Goal: Task Accomplishment & Management: Use online tool/utility

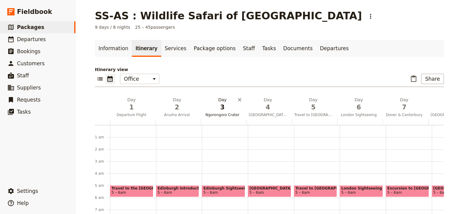
scroll to position [54, 0]
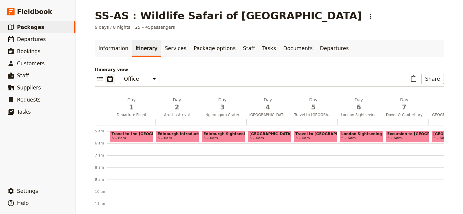
click at [217, 134] on span "Edinburgh Sightseeing" at bounding box center [223, 134] width 40 height 4
select select "3"
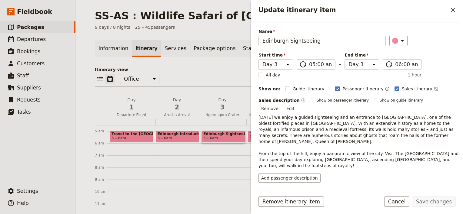
scroll to position [23, 0]
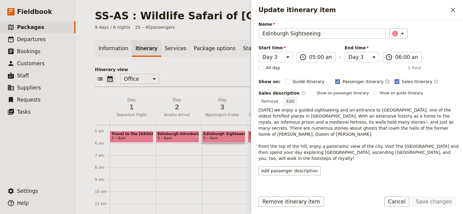
click at [297, 97] on button "Edit" at bounding box center [290, 101] width 14 height 9
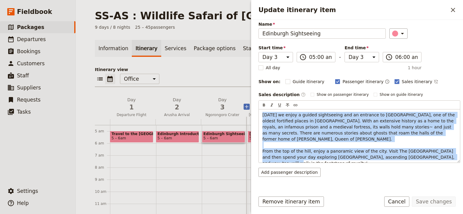
drag, startPoint x: 305, startPoint y: 158, endPoint x: 246, endPoint y: 113, distance: 74.0
click at [246, 113] on div "SS-AS : Wildlife Safari of [GEOGRAPHIC_DATA] ​ 9 days / 8 nights 25 – 45 passen…" at bounding box center [269, 107] width 387 height 214
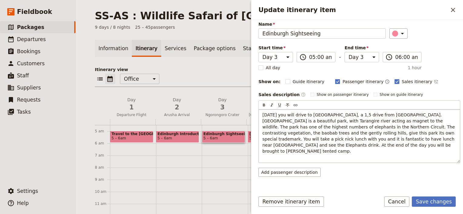
click at [351, 147] on div "[DATE] you will drive to [GEOGRAPHIC_DATA], a 1,5 drive from [GEOGRAPHIC_DATA].…" at bounding box center [358, 136] width 201 height 53
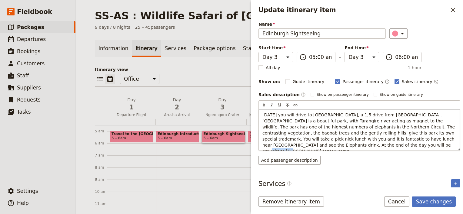
drag, startPoint x: 340, startPoint y: 143, endPoint x: 312, endPoint y: 143, distance: 27.9
click at [312, 143] on p "[DATE] you will drive to [GEOGRAPHIC_DATA], a 1,5 drive from [GEOGRAPHIC_DATA].…" at bounding box center [359, 133] width 194 height 42
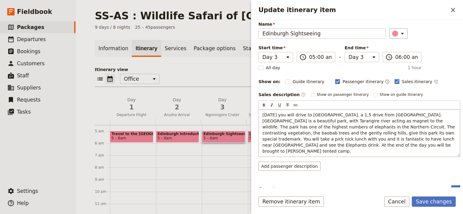
drag, startPoint x: 301, startPoint y: 144, endPoint x: 296, endPoint y: 144, distance: 5.2
click at [299, 144] on span "[DATE] you will drive to [GEOGRAPHIC_DATA], a 1,5 drive from [GEOGRAPHIC_DATA].…" at bounding box center [359, 133] width 194 height 41
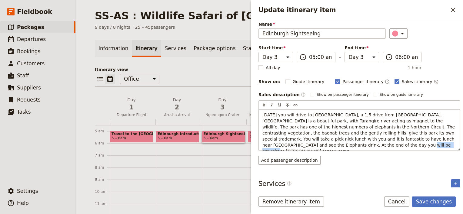
drag, startPoint x: 288, startPoint y: 145, endPoint x: 320, endPoint y: 145, distance: 31.2
click at [320, 145] on span "[DATE] you will drive to [GEOGRAPHIC_DATA], a 1,5 drive from [GEOGRAPHIC_DATA].…" at bounding box center [359, 133] width 194 height 41
click at [300, 145] on span "[DATE] you will drive to [GEOGRAPHIC_DATA], a 1,5 drive from [GEOGRAPHIC_DATA].…" at bounding box center [359, 133] width 194 height 41
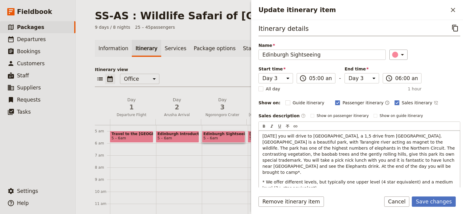
scroll to position [0, 0]
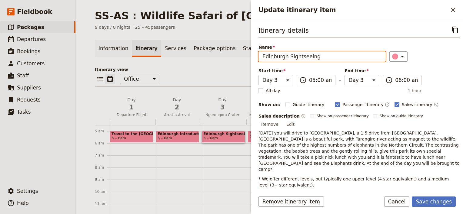
drag, startPoint x: 324, startPoint y: 55, endPoint x: 248, endPoint y: 54, distance: 76.0
click at [248, 54] on div "SS-AS : Wildlife Safari of [GEOGRAPHIC_DATA] ​ 9 days / 8 nights 25 – 45 passen…" at bounding box center [269, 107] width 387 height 214
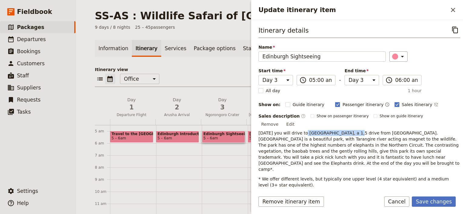
drag, startPoint x: 302, startPoint y: 123, endPoint x: 345, endPoint y: 123, distance: 43.3
click at [345, 131] on span "[DATE] you will drive to [GEOGRAPHIC_DATA], a 1,5 drive from [GEOGRAPHIC_DATA].…" at bounding box center [359, 151] width 202 height 41
drag, startPoint x: 345, startPoint y: 123, endPoint x: 334, endPoint y: 123, distance: 10.9
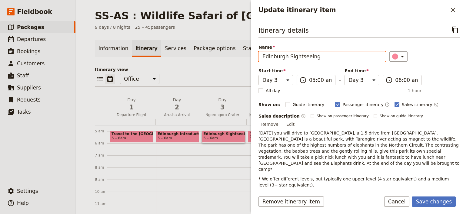
drag, startPoint x: 322, startPoint y: 57, endPoint x: 242, endPoint y: 57, distance: 79.3
click at [242, 57] on div "SS-AS : Wildlife Safari of [GEOGRAPHIC_DATA] ​ 9 days / 8 nights 25 – 45 passen…" at bounding box center [269, 107] width 387 height 214
paste input "Tanrangire National Par"
type input "Tanrangire National Par"
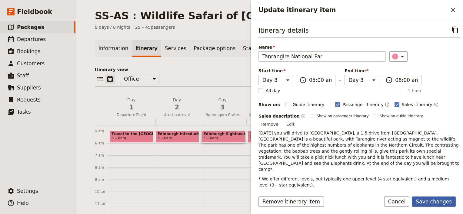
click at [438, 200] on button "Save changes" at bounding box center [433, 202] width 44 height 10
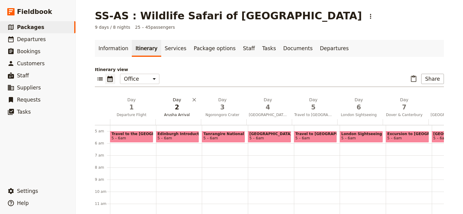
click at [173, 116] on span "Arusha Arrival" at bounding box center [176, 115] width 43 height 5
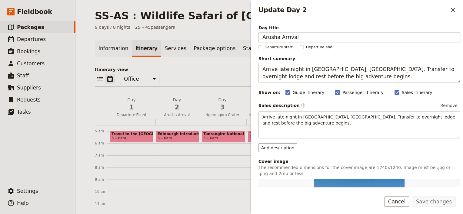
click at [278, 38] on input "Arusha Arrival" at bounding box center [359, 37] width 202 height 10
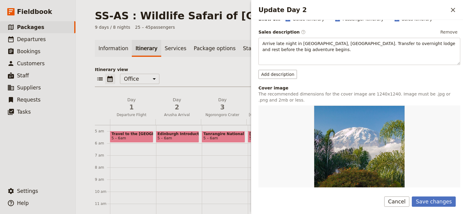
scroll to position [177, 0]
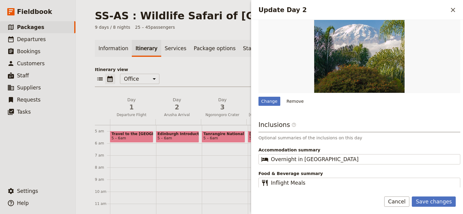
type input "Arusha Evening Arrival"
click at [269, 99] on div "Change" at bounding box center [269, 101] width 22 height 9
click at [258, 97] on input "Change" at bounding box center [258, 97] width 0 height 0
type input "C:\fakepath\[GEOGRAPHIC_DATA]-7416134_640.jpg"
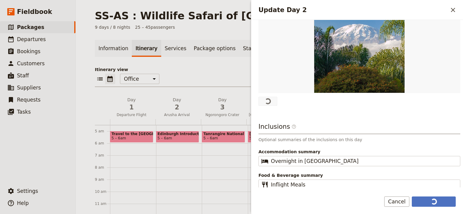
scroll to position [0, 0]
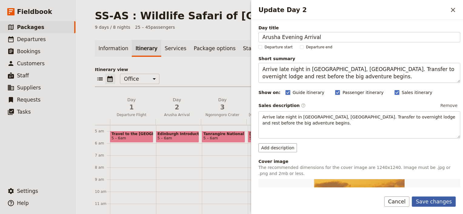
click at [440, 201] on button "Save changes" at bounding box center [433, 202] width 44 height 10
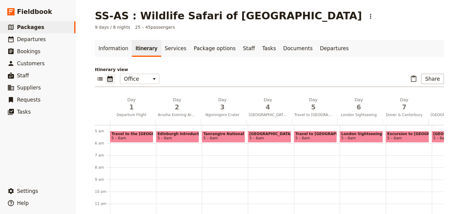
click at [222, 134] on span "Tanrangire National Par" at bounding box center [223, 134] width 40 height 4
select select "3"
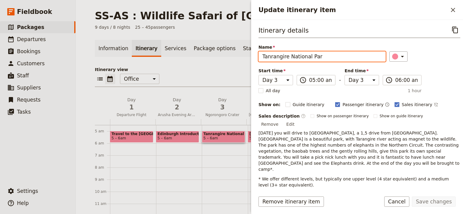
click at [322, 54] on input "Tanrangire National Par" at bounding box center [321, 56] width 127 height 10
drag, startPoint x: 321, startPoint y: 55, endPoint x: 230, endPoint y: 56, distance: 90.8
click at [230, 56] on div "SS-AS : Wildlife Safari of [GEOGRAPHIC_DATA] ​ 9 days / 8 nights 25 – 45 passen…" at bounding box center [269, 107] width 387 height 214
click at [267, 56] on input "[GEOGRAPHIC_DATA]" at bounding box center [321, 56] width 127 height 10
drag, startPoint x: 269, startPoint y: 58, endPoint x: 278, endPoint y: 65, distance: 11.8
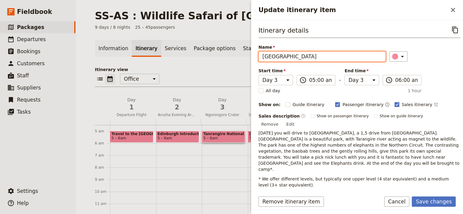
click at [269, 58] on input "[GEOGRAPHIC_DATA]" at bounding box center [321, 56] width 127 height 10
drag, startPoint x: 318, startPoint y: 57, endPoint x: 238, endPoint y: 55, distance: 80.5
click at [238, 55] on div "SS-AS : Wildlife Safari of [GEOGRAPHIC_DATA] ​ 9 days / 8 nights 25 – 45 passen…" at bounding box center [269, 107] width 387 height 214
type input "[GEOGRAPHIC_DATA]"
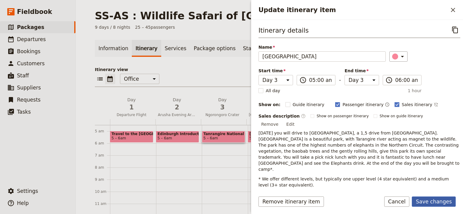
click at [433, 202] on button "Save changes" at bounding box center [433, 202] width 44 height 10
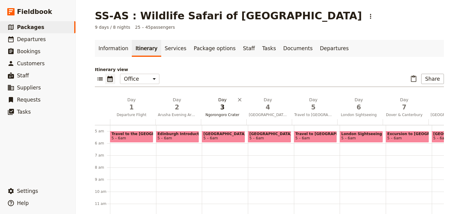
click at [220, 115] on span "Ngorongoro Crater" at bounding box center [222, 115] width 43 height 5
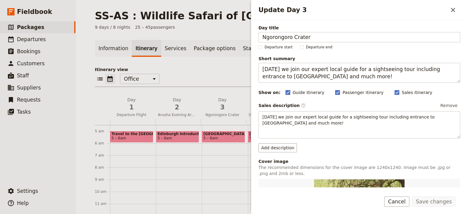
drag, startPoint x: 317, startPoint y: 35, endPoint x: 233, endPoint y: 39, distance: 84.0
click at [234, 39] on div "SS-AS : Wildlife Safari of [GEOGRAPHIC_DATA] ​ 9 days / 8 nights 25 – 45 passen…" at bounding box center [269, 107] width 387 height 214
type input "[GEOGRAPHIC_DATA]"
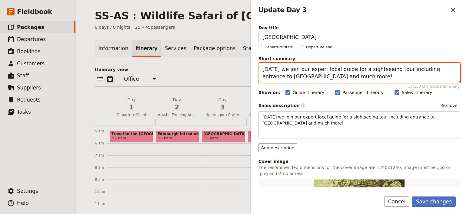
drag, startPoint x: 343, startPoint y: 76, endPoint x: 251, endPoint y: 68, distance: 92.1
click at [251, 68] on div "Day title [GEOGRAPHIC_DATA] Departure start Departure end Short summary [DATE] …" at bounding box center [357, 104] width 212 height 168
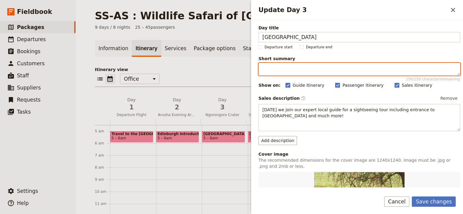
paste textarea "Game drive in [GEOGRAPHIC_DATA]. Overnight [GEOGRAPHIC_DATA]"
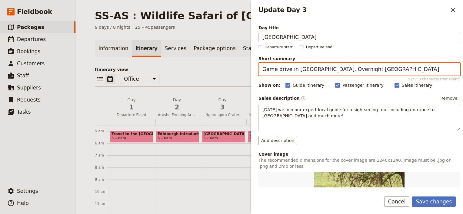
click at [316, 70] on textarea "Game drive in [GEOGRAPHIC_DATA]. Overnight [GEOGRAPHIC_DATA]" at bounding box center [359, 69] width 202 height 13
click at [317, 70] on textarea "Game drive in [GEOGRAPHIC_DATA], Big 5 spotting. Overnight [GEOGRAPHIC_DATA]" at bounding box center [359, 69] width 202 height 13
drag, startPoint x: 281, startPoint y: 74, endPoint x: 243, endPoint y: 58, distance: 40.6
click at [243, 58] on div "SS-AS : Wildlife Safari of [GEOGRAPHIC_DATA] ​ 9 days / 8 nights 25 – 45 passen…" at bounding box center [269, 107] width 387 height 214
type textarea "Game drive in [GEOGRAPHIC_DATA] with big 5 spotting. Overnight [GEOGRAPHIC_DATA…"
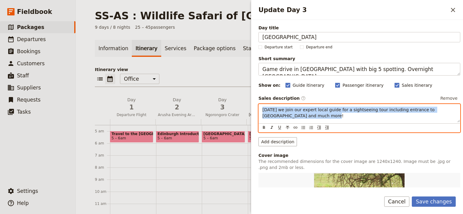
drag, startPoint x: 302, startPoint y: 116, endPoint x: 247, endPoint y: 108, distance: 55.4
click at [247, 108] on div "SS-AS : Wildlife Safari of [GEOGRAPHIC_DATA] ​ 9 days / 8 nights 25 – 45 passen…" at bounding box center [269, 107] width 387 height 214
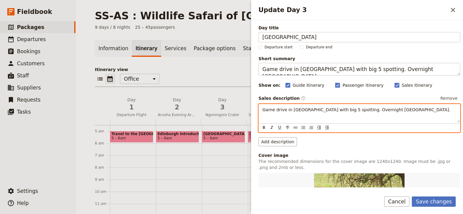
click at [294, 117] on div "Game drive in [GEOGRAPHIC_DATA] with big 5 spotting. Overnight [GEOGRAPHIC_DATA…" at bounding box center [358, 113] width 201 height 18
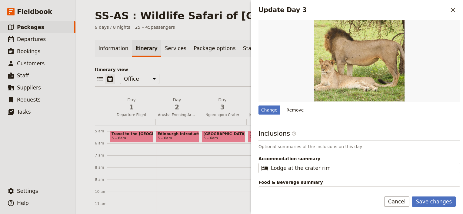
scroll to position [171, 0]
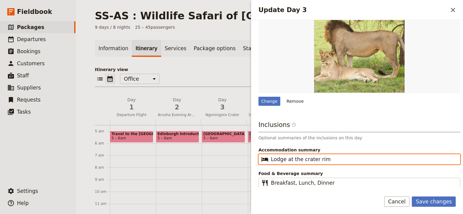
drag, startPoint x: 328, startPoint y: 160, endPoint x: 286, endPoint y: 156, distance: 41.6
click at [286, 156] on input "Lodge at the crater rim" at bounding box center [363, 159] width 185 height 7
paste input "Game drive in [GEOGRAPHIC_DATA] with big 5 spotting. Overnight [GEOGRAPHIC_DATA…"
click at [292, 161] on input "Lodge in Game drive in [GEOGRAPHIC_DATA] with big 5 spotting. Overnight [GEOGRA…" at bounding box center [363, 159] width 185 height 7
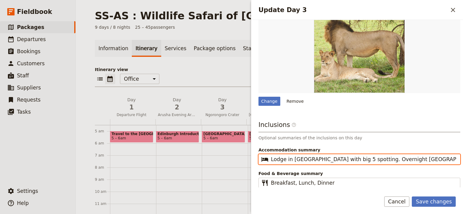
drag, startPoint x: 314, startPoint y: 161, endPoint x: 453, endPoint y: 167, distance: 140.0
click at [453, 167] on div "Inclusions ​ Optional summaries of the inclusions on this day Accommodation sum…" at bounding box center [359, 154] width 202 height 68
type input "Lodge in [GEOGRAPHIC_DATA]"
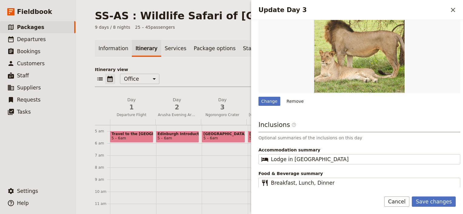
drag, startPoint x: 342, startPoint y: 202, endPoint x: 338, endPoint y: 200, distance: 3.9
click at [341, 202] on div "Save changes Cancel" at bounding box center [357, 206] width 212 height 18
click at [437, 203] on button "Save changes" at bounding box center [433, 202] width 44 height 10
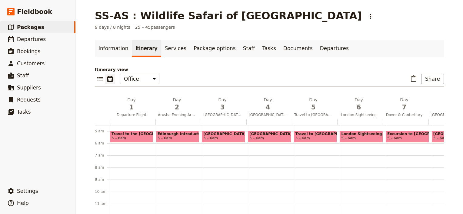
click at [126, 135] on span "Travel to the [GEOGRAPHIC_DATA]" at bounding box center [131, 134] width 40 height 4
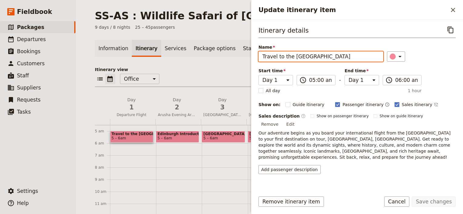
click at [306, 55] on input "Travel to the [GEOGRAPHIC_DATA]" at bounding box center [320, 56] width 125 height 10
drag, startPoint x: 307, startPoint y: 57, endPoint x: 282, endPoint y: 57, distance: 24.8
click at [282, 57] on input "Travel to the [GEOGRAPHIC_DATA]" at bounding box center [320, 56] width 125 height 10
type input "Travel to [GEOGRAPHIC_DATA] via [GEOGRAPHIC_DATA]"
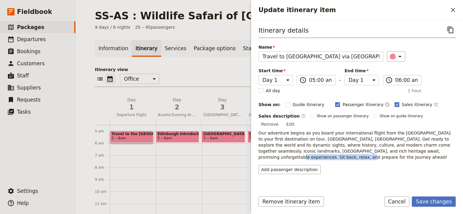
drag, startPoint x: 425, startPoint y: 143, endPoint x: 355, endPoint y: 143, distance: 70.2
click at [355, 143] on p "Our adventure begins as you board your international flight from the [GEOGRAPHI…" at bounding box center [356, 145] width 197 height 30
click at [297, 120] on button "Edit" at bounding box center [290, 124] width 14 height 9
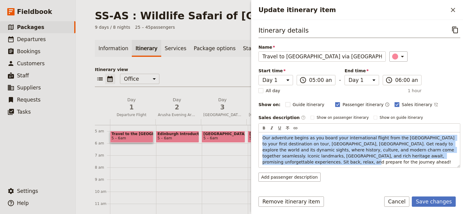
drag, startPoint x: 282, startPoint y: 162, endPoint x: 236, endPoint y: 137, distance: 52.6
click at [236, 137] on div "SS-AS : Wildlife Safari of [GEOGRAPHIC_DATA] ​ 9 days / 8 nights 25 – 45 passen…" at bounding box center [269, 107] width 387 height 214
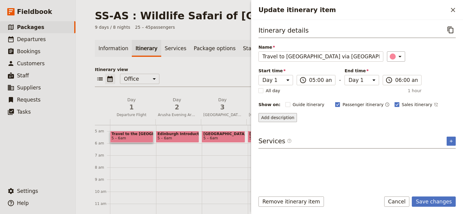
click at [278, 117] on button "Add description" at bounding box center [277, 117] width 38 height 9
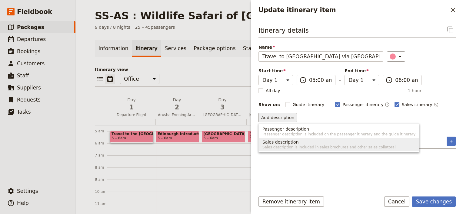
click at [283, 142] on span "Sales description" at bounding box center [280, 142] width 36 height 6
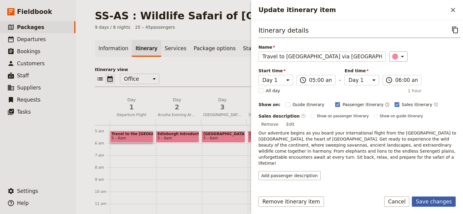
click at [436, 202] on button "Save changes" at bounding box center [433, 202] width 44 height 10
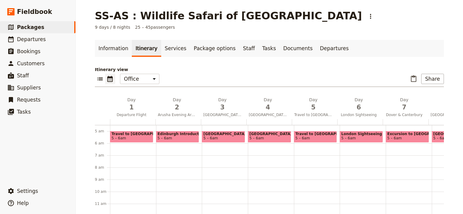
click at [178, 134] on span "Edinburgh Introduction" at bounding box center [177, 134] width 40 height 4
select select "2"
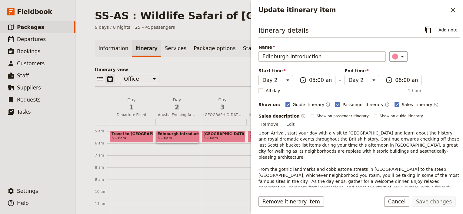
scroll to position [29, 0]
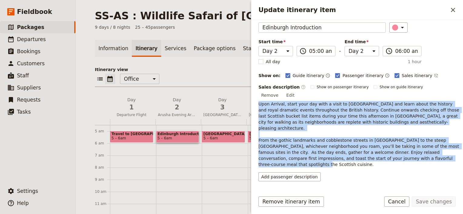
drag, startPoint x: 419, startPoint y: 145, endPoint x: 259, endPoint y: 98, distance: 166.4
click at [259, 101] on p "Upon Arrival, start your day with a visit to [GEOGRAPHIC_DATA] and learn about …" at bounding box center [359, 134] width 202 height 67
click at [297, 91] on button "Edit" at bounding box center [290, 95] width 14 height 9
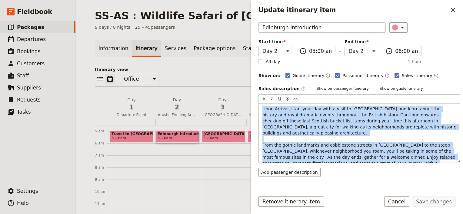
drag, startPoint x: 440, startPoint y: 156, endPoint x: 262, endPoint y: 106, distance: 185.7
click at [262, 106] on div "Upon Arrival, start your day with a visit to [GEOGRAPHIC_DATA] and learn about …" at bounding box center [358, 133] width 201 height 59
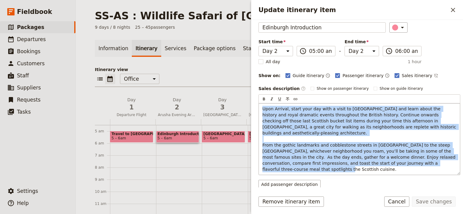
copy span "Upon Arrival, start your day with a visit to [GEOGRAPHIC_DATA] and learn about …"
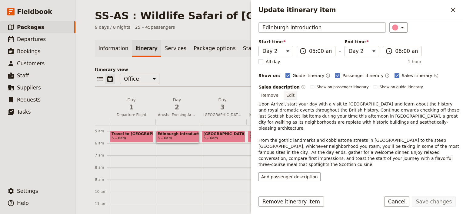
click at [297, 91] on button "Edit" at bounding box center [290, 95] width 14 height 9
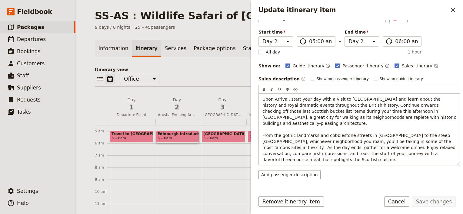
scroll to position [43, 0]
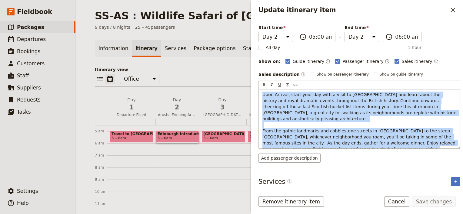
drag, startPoint x: 442, startPoint y: 143, endPoint x: 261, endPoint y: 94, distance: 187.8
click at [261, 94] on div "Upon Arrival, start your day with a visit to [GEOGRAPHIC_DATA] and learn about …" at bounding box center [358, 118] width 201 height 59
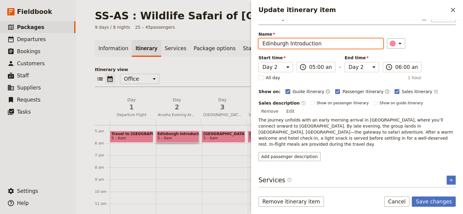
scroll to position [0, 0]
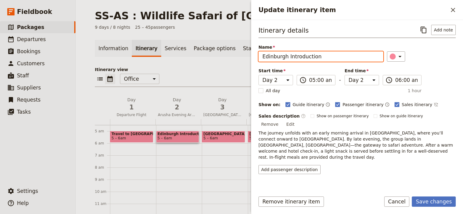
click at [328, 45] on label "Name [GEOGRAPHIC_DATA] Introduction" at bounding box center [320, 51] width 125 height 15
click at [328, 51] on input "Edinburgh Introduction" at bounding box center [320, 56] width 125 height 10
drag, startPoint x: 305, startPoint y: 55, endPoint x: 237, endPoint y: 54, distance: 67.2
click at [237, 54] on div "SS-AS : Wildlife Safari of [GEOGRAPHIC_DATA] ​ 9 days / 8 nights 25 – 45 passen…" at bounding box center [269, 107] width 387 height 214
type input "Arusha Evening Arrival"
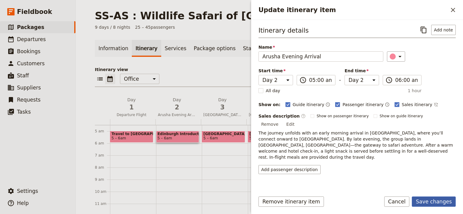
click at [435, 202] on button "Save changes" at bounding box center [433, 202] width 44 height 10
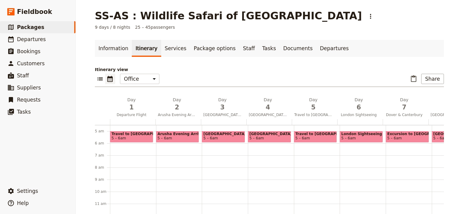
click at [216, 137] on span "5 – 6am" at bounding box center [223, 138] width 40 height 4
select select "3"
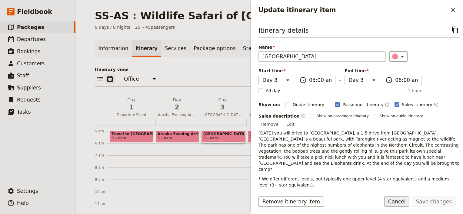
click at [406, 201] on button "Cancel" at bounding box center [396, 202] width 25 height 10
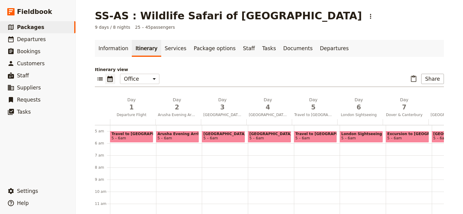
click at [220, 136] on span "[GEOGRAPHIC_DATA]" at bounding box center [223, 134] width 40 height 4
select select "3"
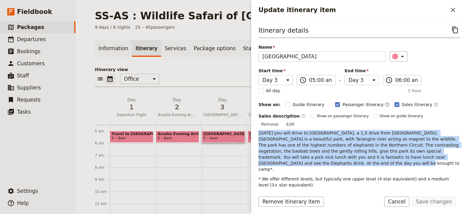
drag, startPoint x: 279, startPoint y: 156, endPoint x: 253, endPoint y: 125, distance: 40.6
click at [253, 125] on div "Itinerary details ​ Name [GEOGRAPHIC_DATA] ​ Start time Day 1 Day 2 Day 3 Day 4…" at bounding box center [357, 104] width 212 height 168
drag, startPoint x: 253, startPoint y: 125, endPoint x: 273, endPoint y: 133, distance: 21.4
copy span "[DATE] you will drive to [GEOGRAPHIC_DATA], a 1,5 drive from [GEOGRAPHIC_DATA].…"
click at [326, 156] on p "[DATE] you will drive to [GEOGRAPHIC_DATA], a 1,5 drive from [GEOGRAPHIC_DATA].…" at bounding box center [359, 151] width 202 height 42
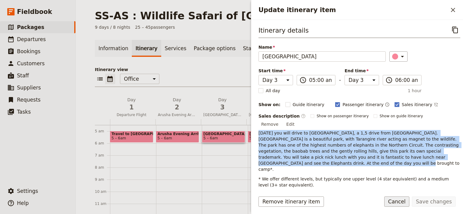
click at [406, 205] on button "Cancel" at bounding box center [396, 202] width 25 height 10
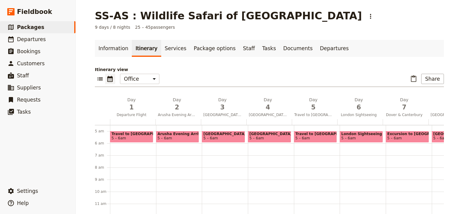
click at [268, 136] on span "5 – 6am" at bounding box center [269, 138] width 40 height 4
select select "4"
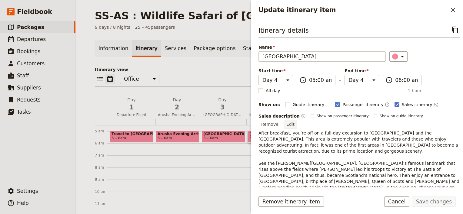
click at [297, 120] on button "Edit" at bounding box center [290, 124] width 14 height 9
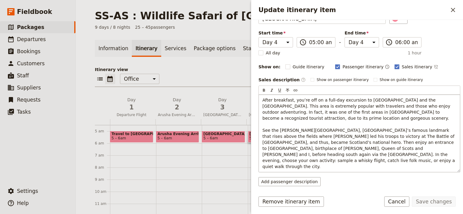
scroll to position [49, 0]
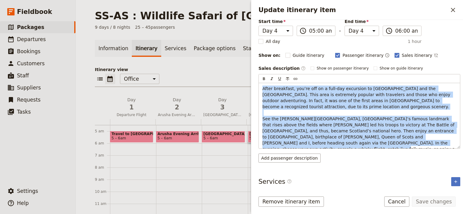
drag, startPoint x: 405, startPoint y: 144, endPoint x: 242, endPoint y: 89, distance: 172.6
click at [242, 89] on div "SS-AS : Wildlife Safari of [GEOGRAPHIC_DATA] ​ 9 days / 8 nights 25 – 45 passen…" at bounding box center [269, 107] width 387 height 214
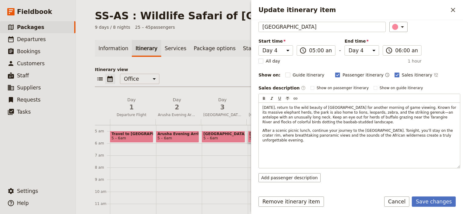
scroll to position [19, 0]
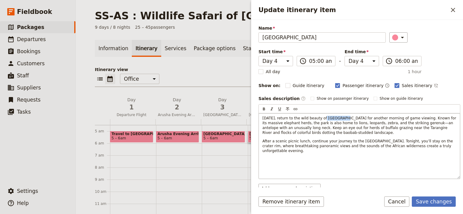
drag, startPoint x: 319, startPoint y: 117, endPoint x: 334, endPoint y: 117, distance: 15.4
click at [334, 117] on span "[DATE], return to the wild beauty of [GEOGRAPHIC_DATA] for another morning of g…" at bounding box center [359, 125] width 195 height 19
copy span "Tarangire"
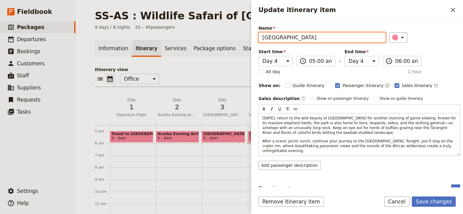
scroll to position [7, 0]
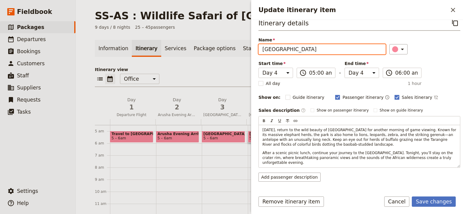
click at [326, 39] on label "Name [GEOGRAPHIC_DATA]" at bounding box center [321, 44] width 127 height 15
click at [326, 44] on input "[GEOGRAPHIC_DATA]" at bounding box center [321, 49] width 127 height 10
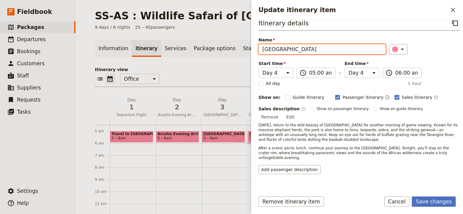
click at [322, 48] on input "[GEOGRAPHIC_DATA]" at bounding box center [321, 49] width 127 height 10
paste input "arangire"
type input "Tarangire to [GEOGRAPHIC_DATA]"
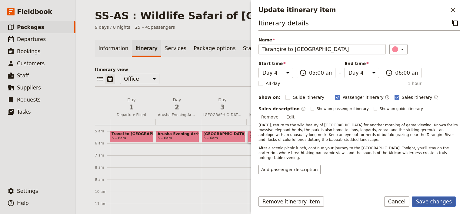
click at [436, 203] on button "Save changes" at bounding box center [433, 202] width 44 height 10
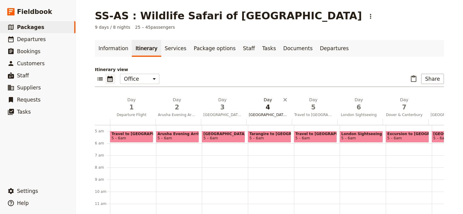
click at [268, 114] on span "[GEOGRAPHIC_DATA]" at bounding box center [267, 115] width 43 height 5
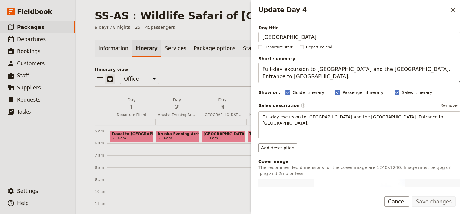
click at [249, 137] on span "5 – 6am" at bounding box center [256, 138] width 15 height 4
select select "4"
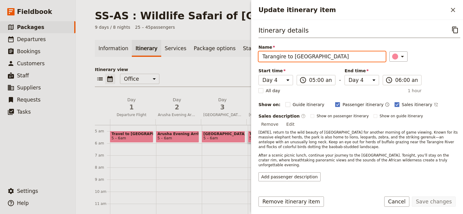
click at [322, 58] on input "Tarangire to [GEOGRAPHIC_DATA]" at bounding box center [321, 56] width 127 height 10
drag, startPoint x: 324, startPoint y: 59, endPoint x: 250, endPoint y: 57, distance: 74.5
click at [250, 57] on div "SS-AS : Wildlife Safari of [GEOGRAPHIC_DATA] ​ 9 days / 8 nights 25 – 45 passen…" at bounding box center [269, 107] width 387 height 214
click at [243, 75] on div "​ ​ Office Guide Passenger Sales ​ Share" at bounding box center [269, 80] width 349 height 13
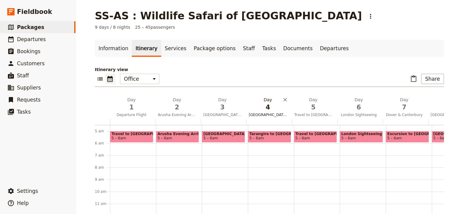
click at [263, 115] on span "[GEOGRAPHIC_DATA]" at bounding box center [267, 115] width 43 height 5
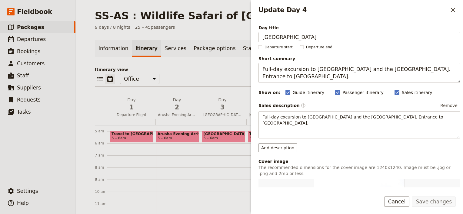
drag, startPoint x: 324, startPoint y: 38, endPoint x: 227, endPoint y: 37, distance: 97.8
click at [227, 37] on div "SS-AS : Wildlife Safari of [GEOGRAPHIC_DATA] ​ 9 days / 8 nights 25 – 45 passen…" at bounding box center [269, 107] width 387 height 214
type input "Tarangire to [GEOGRAPHIC_DATA]"
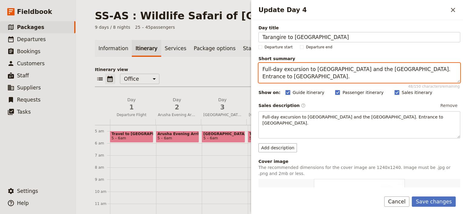
drag, startPoint x: 301, startPoint y: 79, endPoint x: 282, endPoint y: 71, distance: 21.0
click at [282, 71] on textarea "Full-day excursion to [GEOGRAPHIC_DATA] and the [GEOGRAPHIC_DATA]. Entrance to …" at bounding box center [359, 73] width 202 height 20
drag, startPoint x: 295, startPoint y: 76, endPoint x: 260, endPoint y: 65, distance: 36.6
click at [260, 65] on textarea "Full-day for the [GEOGRAPHIC_DATA] and then onwards in the afternoon to [GEOGRA…" at bounding box center [359, 73] width 202 height 20
type textarea "Full-day for the [GEOGRAPHIC_DATA] and then onwards in the afternoon to [GEOGRA…"
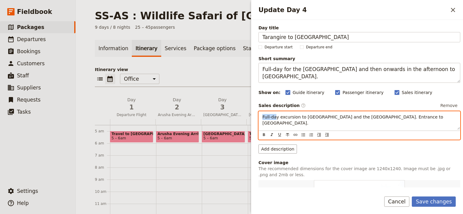
drag, startPoint x: 274, startPoint y: 127, endPoint x: 263, endPoint y: 111, distance: 19.1
click at [261, 111] on div "Full-day excursion to [GEOGRAPHIC_DATA] and the [GEOGRAPHIC_DATA]. Entrance to …" at bounding box center [359, 125] width 202 height 29
click at [427, 116] on span "Full-day excursion to [GEOGRAPHIC_DATA] and the [GEOGRAPHIC_DATA]. Entrance to …" at bounding box center [353, 120] width 182 height 11
click at [426, 115] on span "Full-day excursion to [GEOGRAPHIC_DATA] and the [GEOGRAPHIC_DATA]. Entrance to …" at bounding box center [353, 120] width 182 height 11
click at [426, 116] on span "Full-day excursion to [GEOGRAPHIC_DATA] and the [GEOGRAPHIC_DATA]. Entrance to …" at bounding box center [353, 120] width 182 height 11
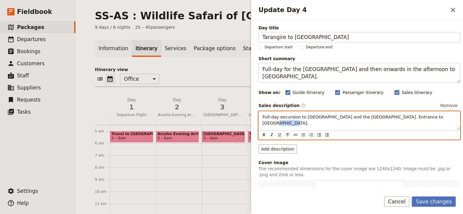
click at [426, 116] on span "Full-day excursion to [GEOGRAPHIC_DATA] and the [GEOGRAPHIC_DATA]. Entrance to …" at bounding box center [353, 120] width 182 height 11
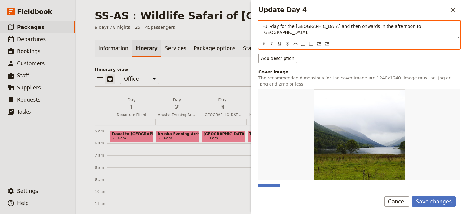
scroll to position [121, 0]
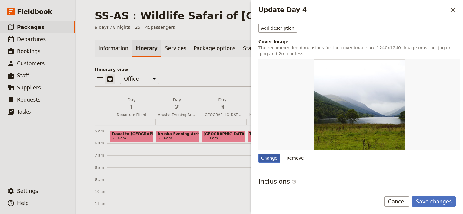
click at [271, 156] on div "Change" at bounding box center [269, 158] width 22 height 9
click at [258, 154] on input "Change" at bounding box center [258, 153] width 0 height 0
type input "C:\fakepath\elephants-7533479_640.jpg"
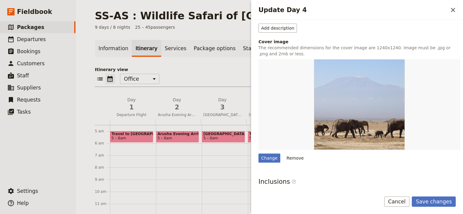
scroll to position [178, 0]
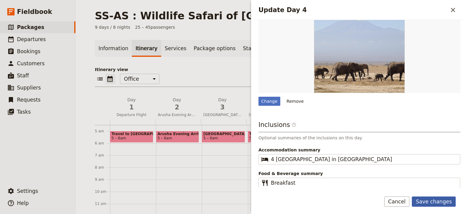
click at [439, 201] on button "Save changes" at bounding box center [433, 202] width 44 height 10
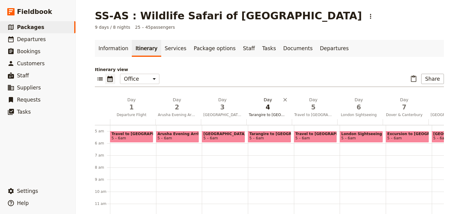
click at [265, 114] on span "Tarangire to [GEOGRAPHIC_DATA]" at bounding box center [267, 115] width 43 height 5
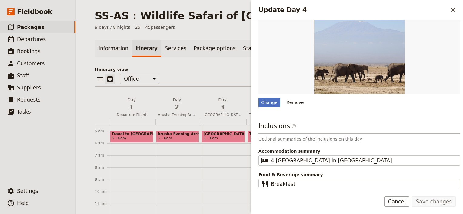
scroll to position [177, 0]
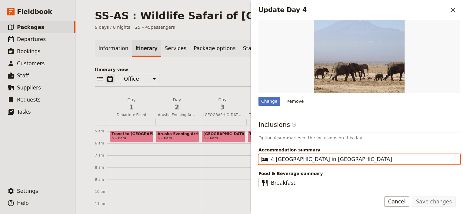
drag, startPoint x: 341, startPoint y: 155, endPoint x: 271, endPoint y: 155, distance: 69.6
click at [271, 156] on input "4 [GEOGRAPHIC_DATA] in [GEOGRAPHIC_DATA]" at bounding box center [363, 159] width 185 height 7
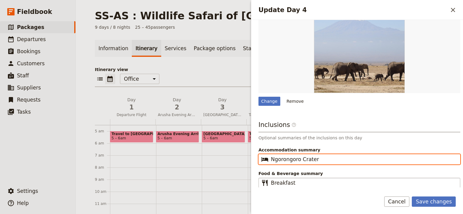
type input "Ngorongoro Crater"
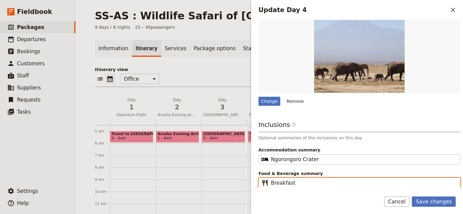
click at [299, 182] on input "Breakfast" at bounding box center [363, 182] width 185 height 7
drag, startPoint x: 330, startPoint y: 182, endPoint x: 268, endPoint y: 181, distance: 62.1
click at [268, 181] on fieldset "​ Breakfast, Lunch, Dinner" at bounding box center [359, 183] width 202 height 10
type input "Breakfast, Lunch, Dinner"
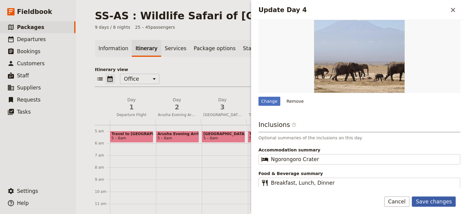
click at [434, 199] on button "Save changes" at bounding box center [433, 202] width 44 height 10
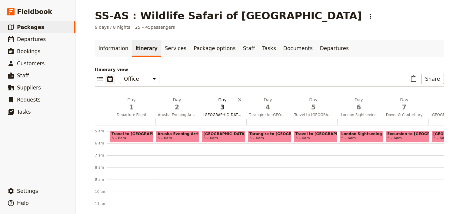
click at [220, 114] on span "[GEOGRAPHIC_DATA]" at bounding box center [222, 115] width 43 height 5
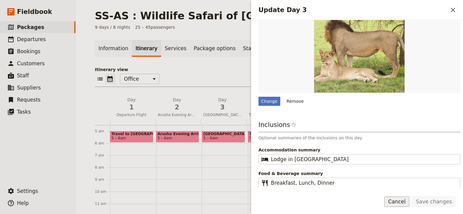
click at [406, 201] on button "Cancel" at bounding box center [396, 202] width 25 height 10
